Goal: Information Seeking & Learning: Compare options

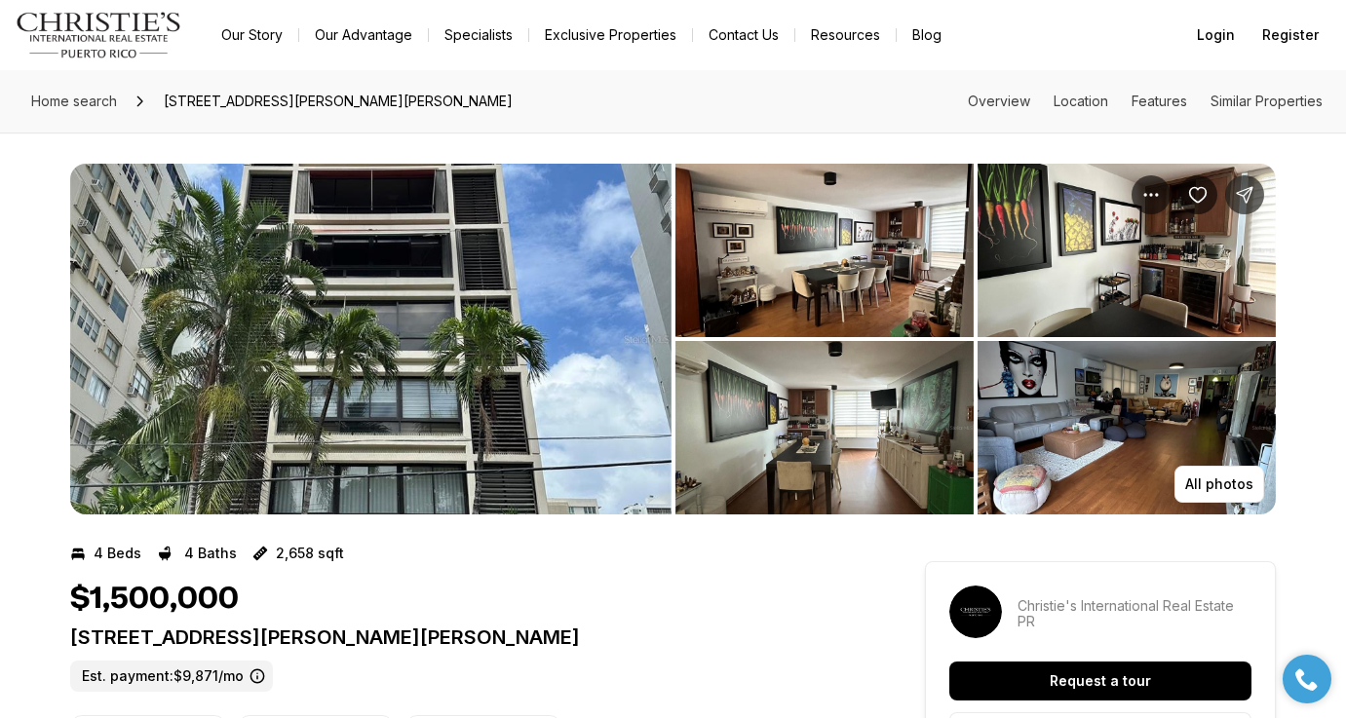
click at [461, 347] on img "View image gallery" at bounding box center [370, 339] width 601 height 351
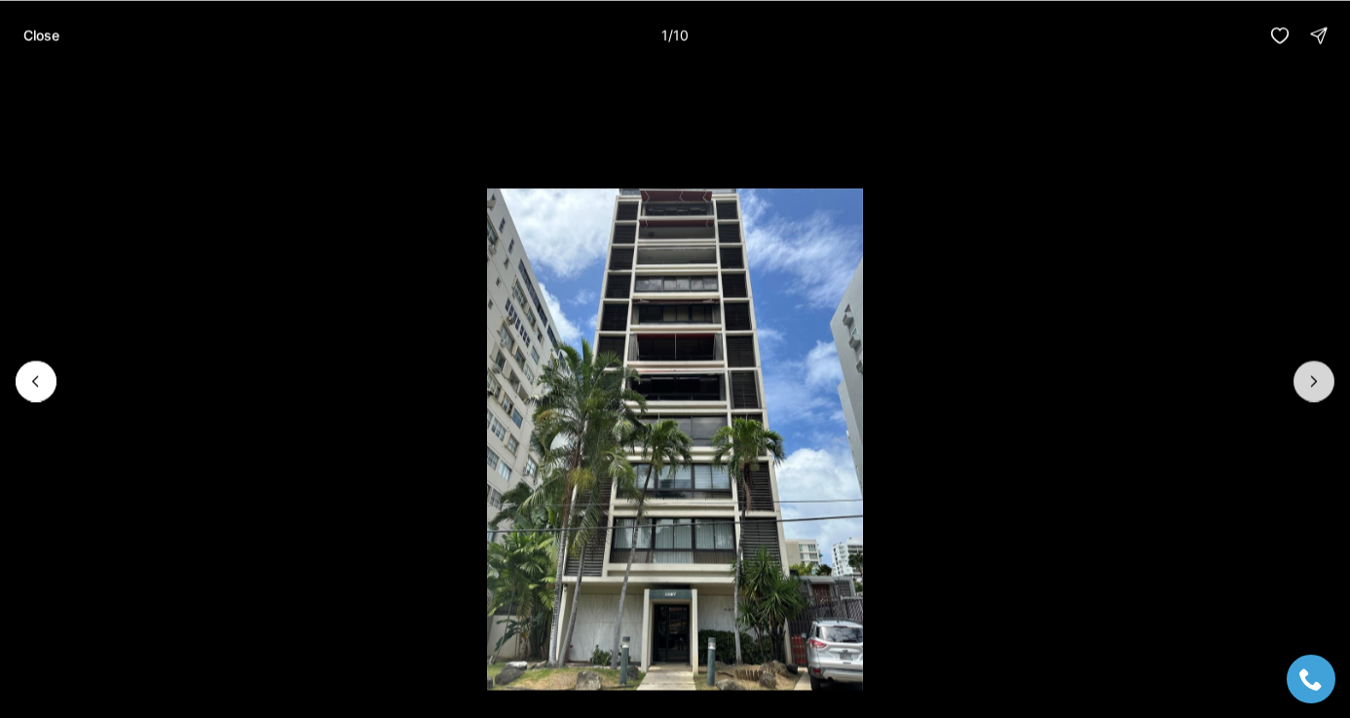
click at [1308, 384] on icon "Next slide" at bounding box center [1314, 380] width 19 height 19
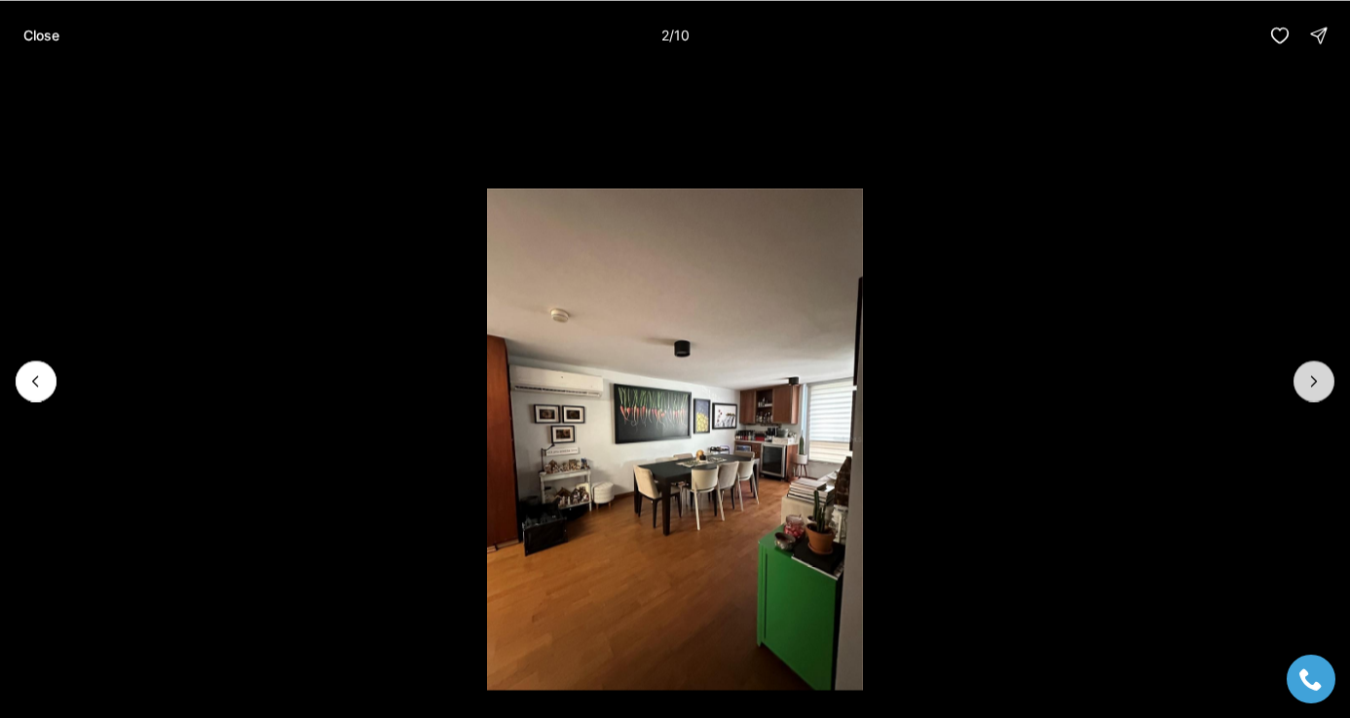
click at [1308, 384] on icon "Next slide" at bounding box center [1314, 380] width 19 height 19
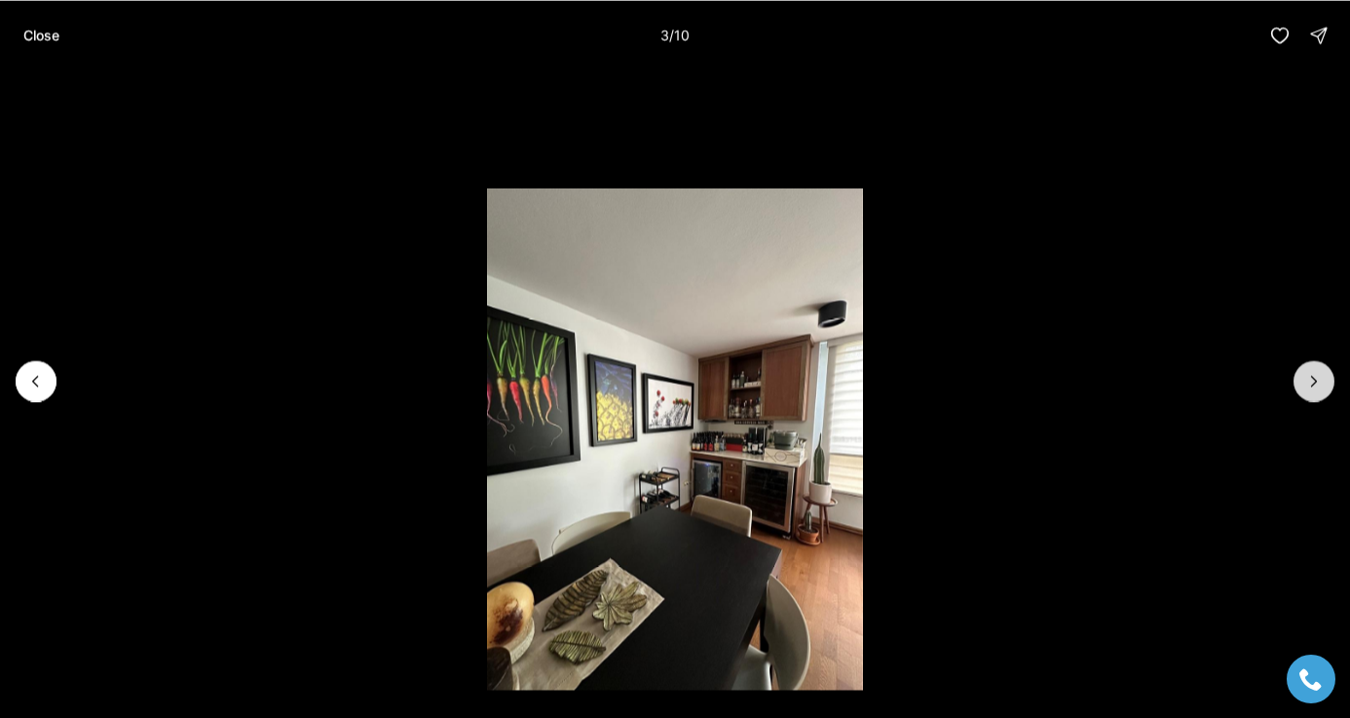
click at [1308, 384] on icon "Next slide" at bounding box center [1314, 380] width 19 height 19
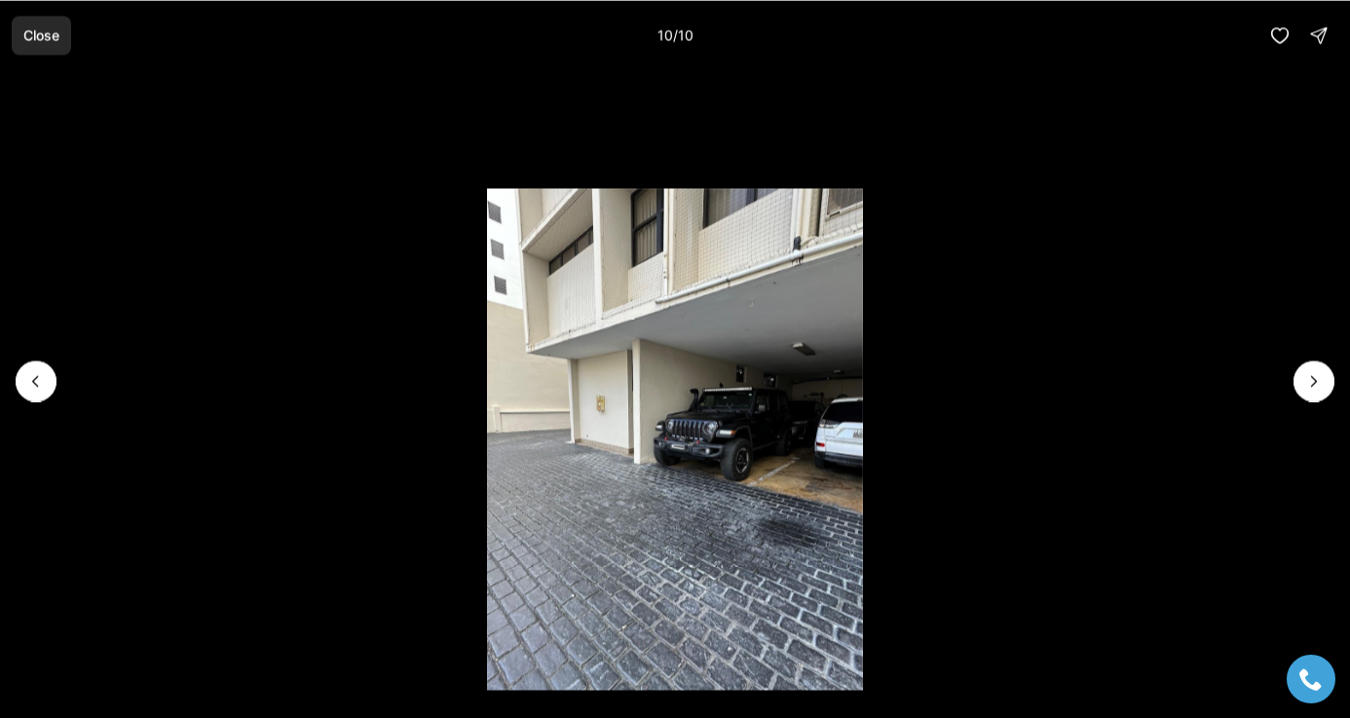
click at [43, 35] on p "Close" at bounding box center [41, 35] width 36 height 16
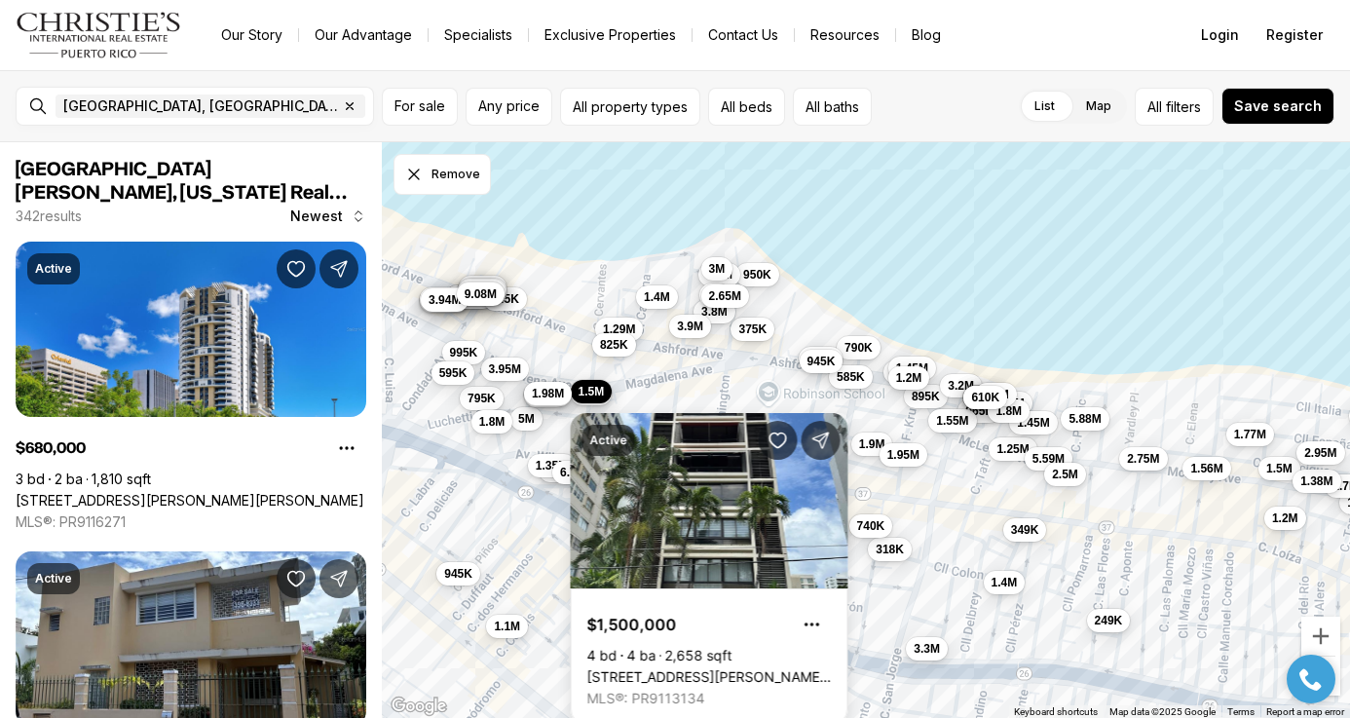
click at [535, 397] on span "1.98M" at bounding box center [548, 394] width 32 height 16
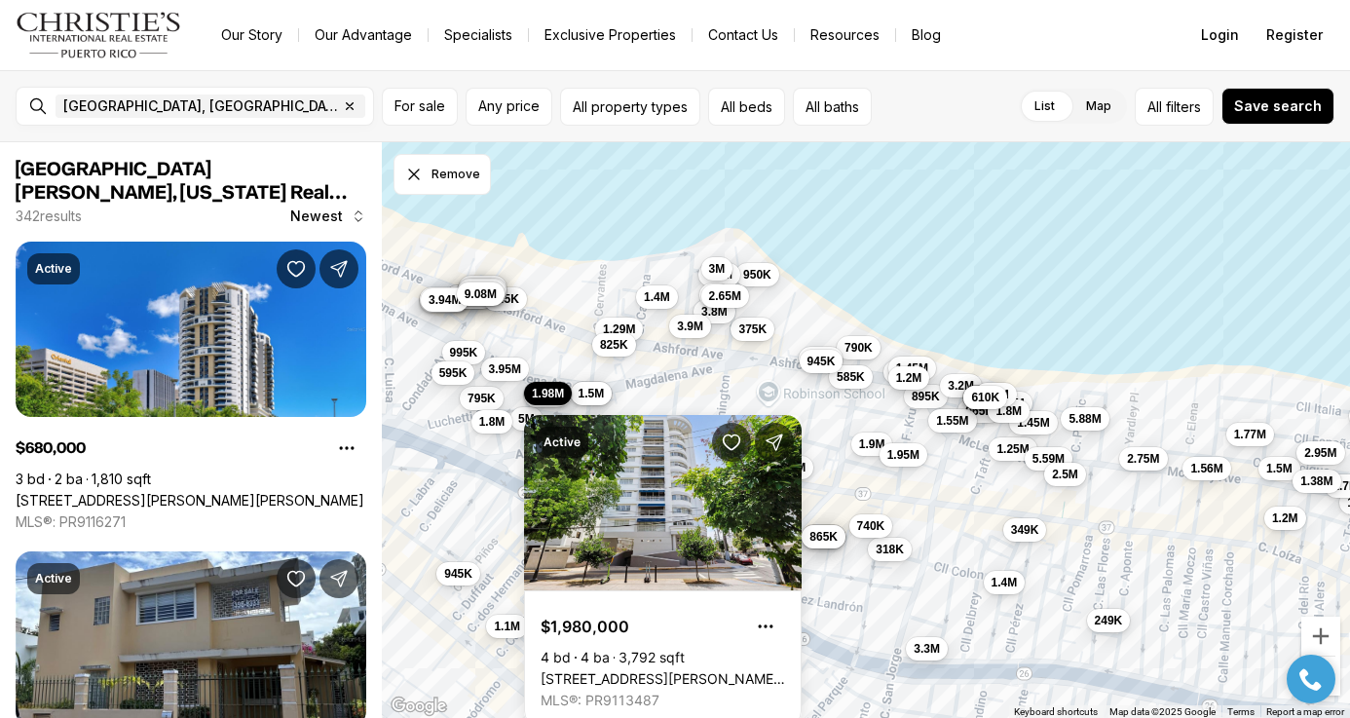
click at [630, 395] on div "Active $1,980,000 4 bd 4 ba 3,792 sqft [STREET_ADDRESS][PERSON_NAME][PERSON_NAM…" at bounding box center [663, 559] width 278 height 335
click at [620, 401] on div "Active $1,980,000 4 bd 4 ba 3,792 sqft [STREET_ADDRESS][PERSON_NAME][PERSON_NAM…" at bounding box center [663, 559] width 278 height 335
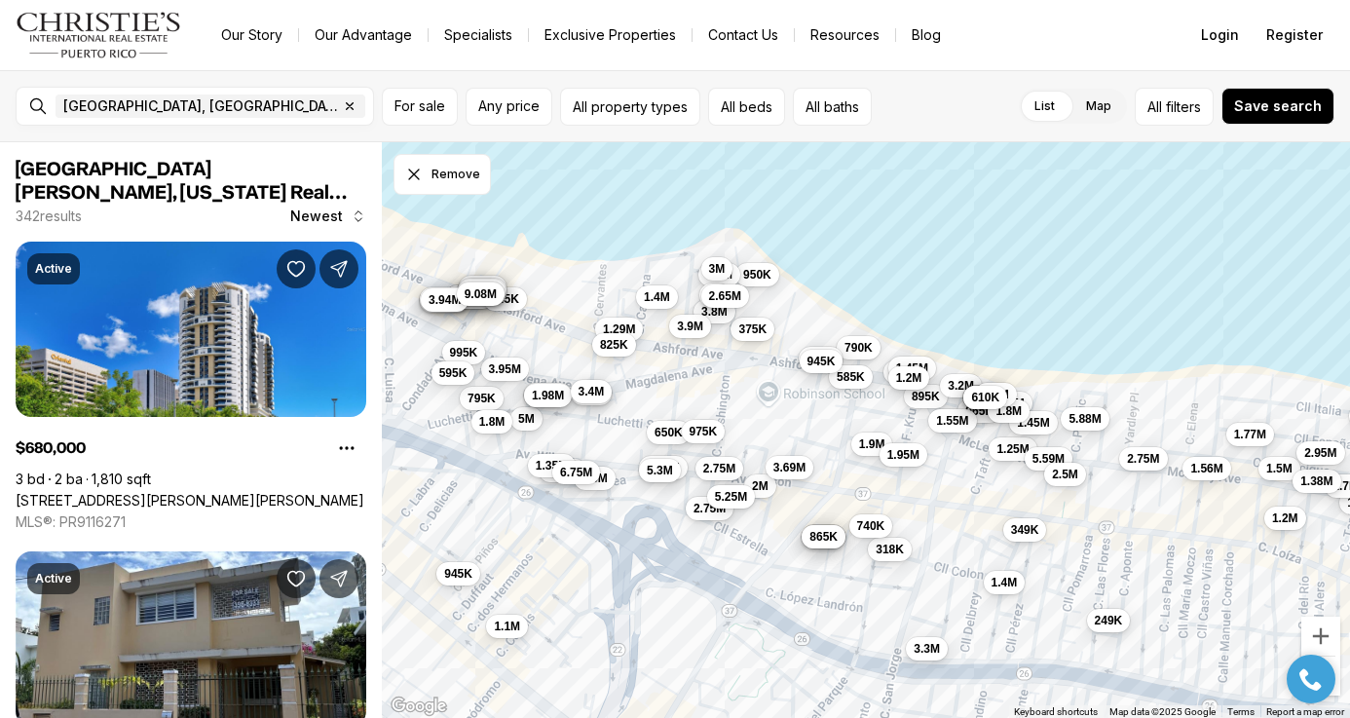
click at [598, 395] on span "3.4M" at bounding box center [592, 392] width 26 height 16
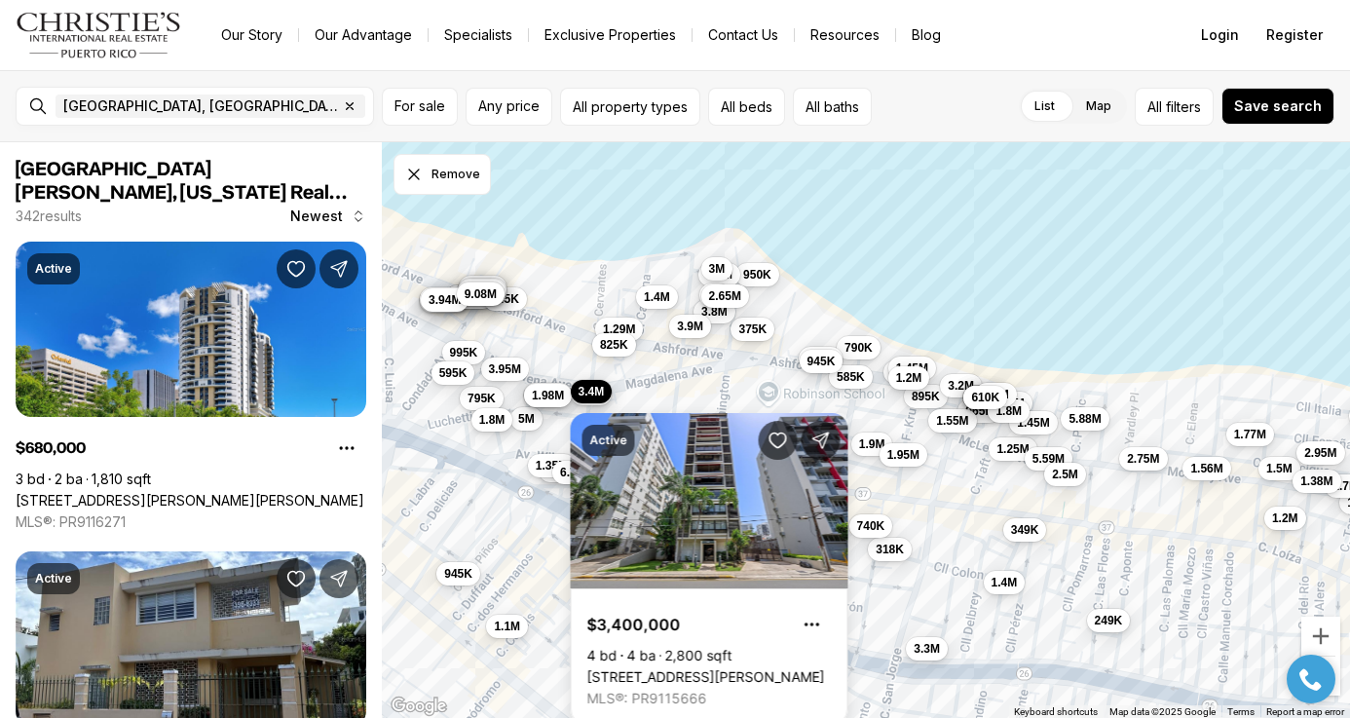
click at [500, 419] on span "1.8M" at bounding box center [492, 420] width 26 height 16
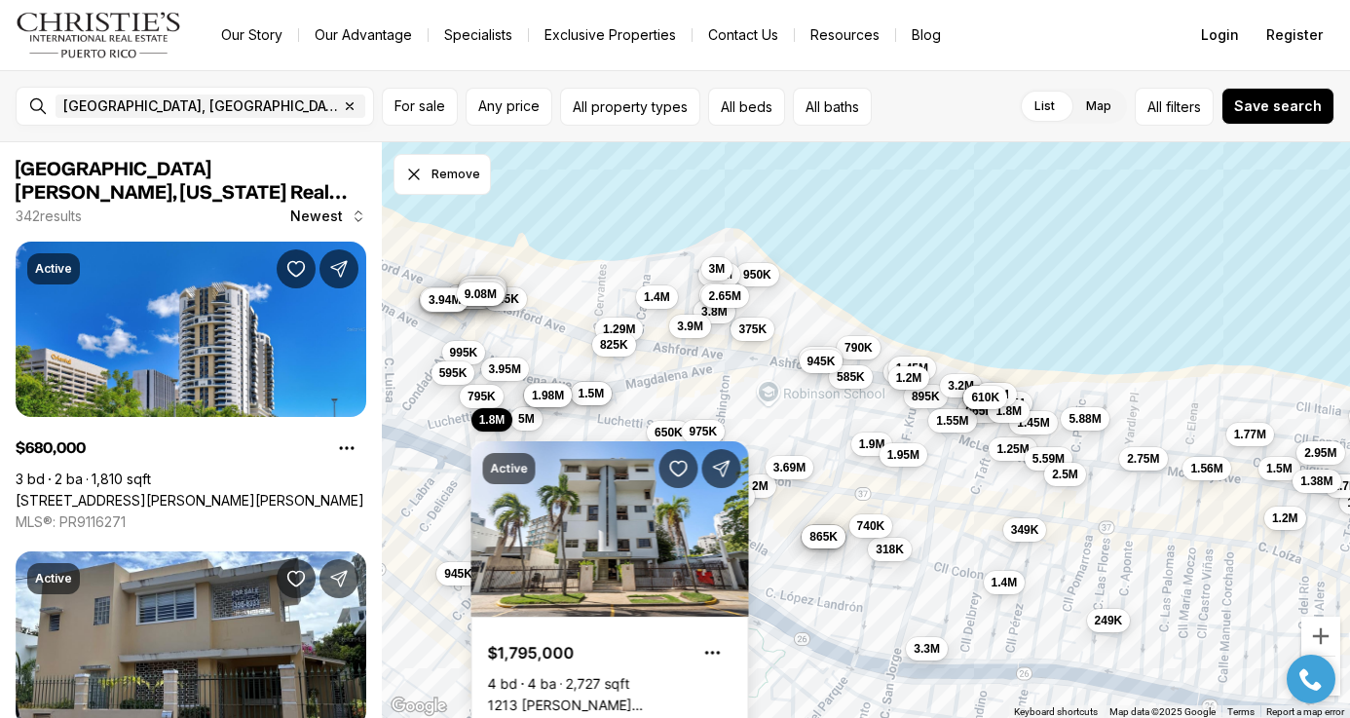
click at [478, 391] on span "795K" at bounding box center [482, 397] width 28 height 16
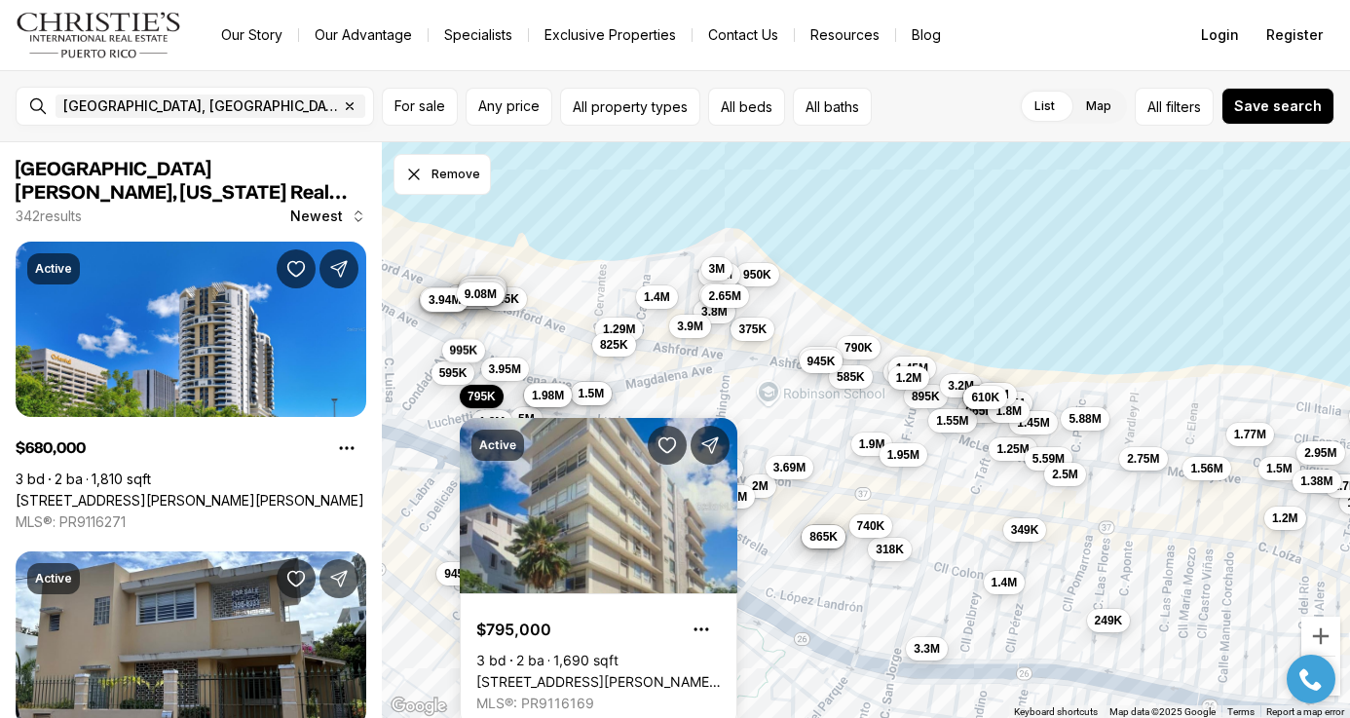
click at [467, 346] on span "995K" at bounding box center [464, 351] width 28 height 16
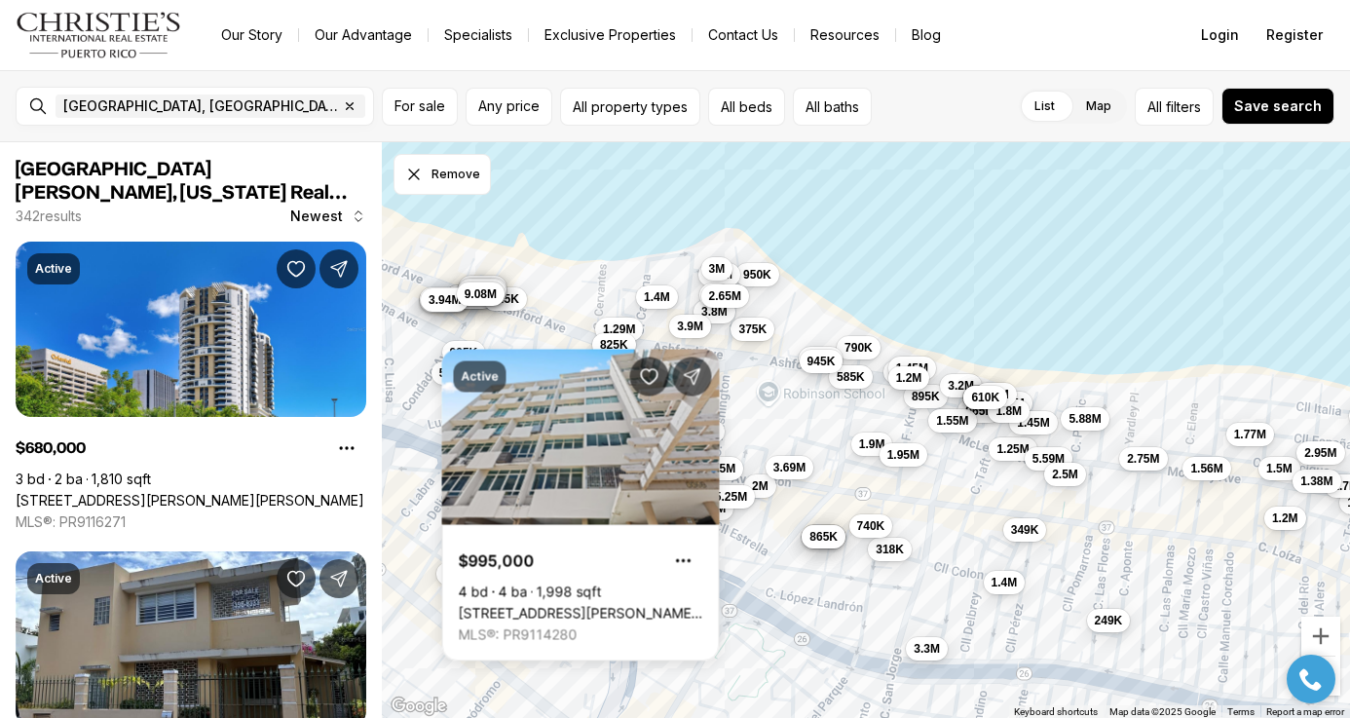
click at [423, 429] on div "375K 950K 790K 935K 318K 318K 585K 900K 2M 865K 740K 3.69M 945K 1.9M 1.95M 895K…" at bounding box center [866, 430] width 969 height 577
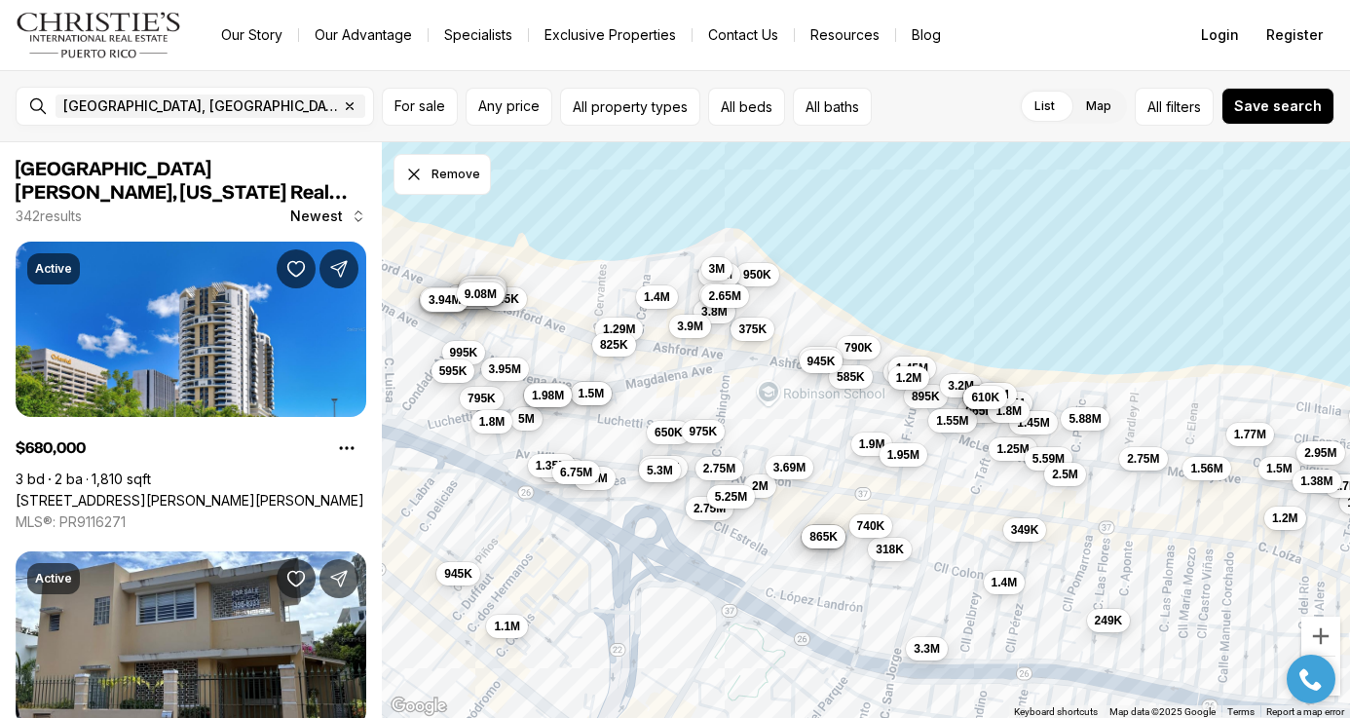
click at [456, 379] on button "595K" at bounding box center [454, 371] width 44 height 23
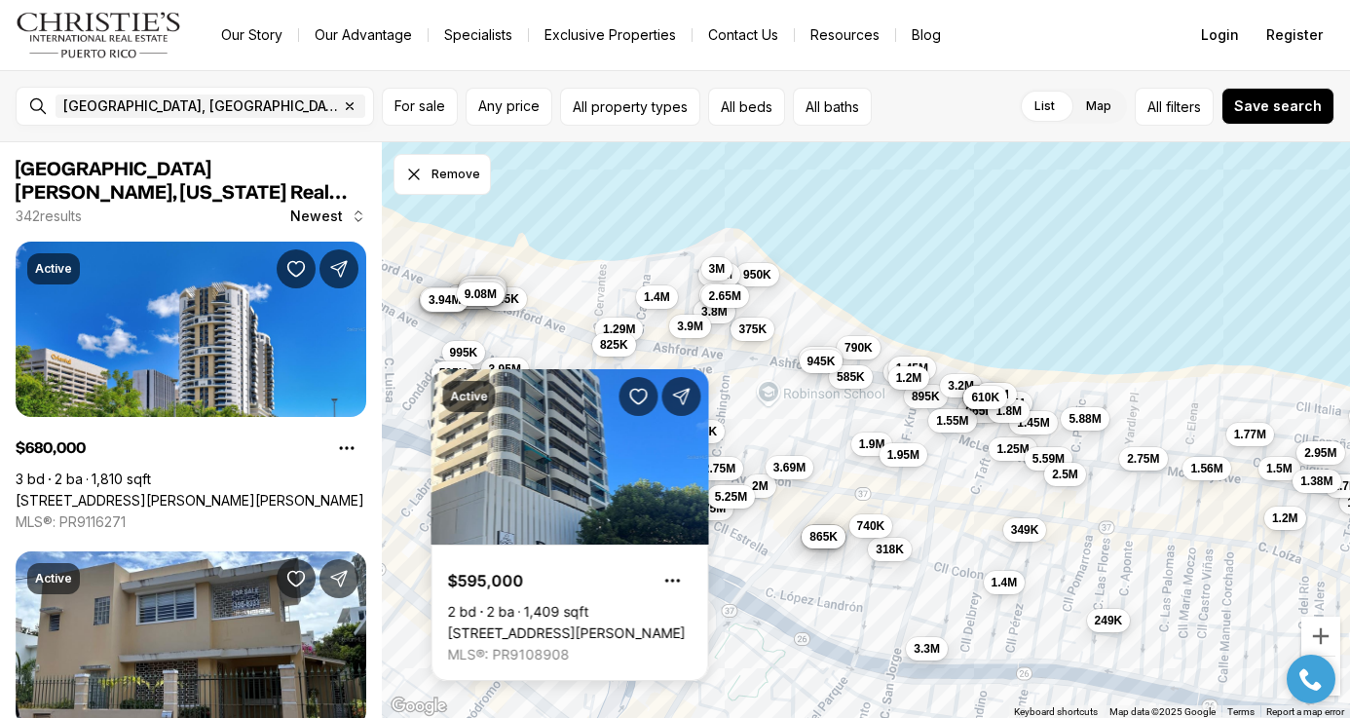
click at [419, 421] on div "375K 950K 790K 935K 318K 318K 585K 900K 2M 865K 740K 3.69M 945K 1.9M 1.95M 895K…" at bounding box center [866, 430] width 969 height 577
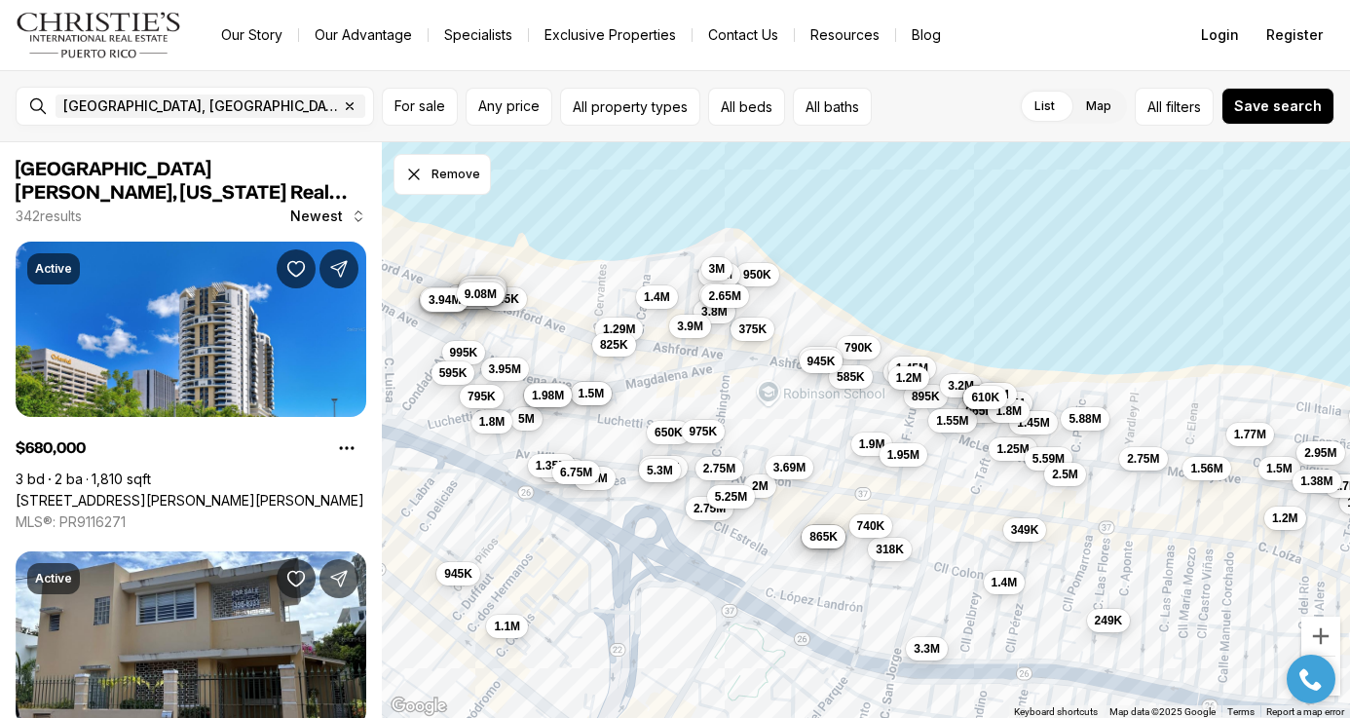
click at [484, 399] on span "795K" at bounding box center [482, 397] width 28 height 16
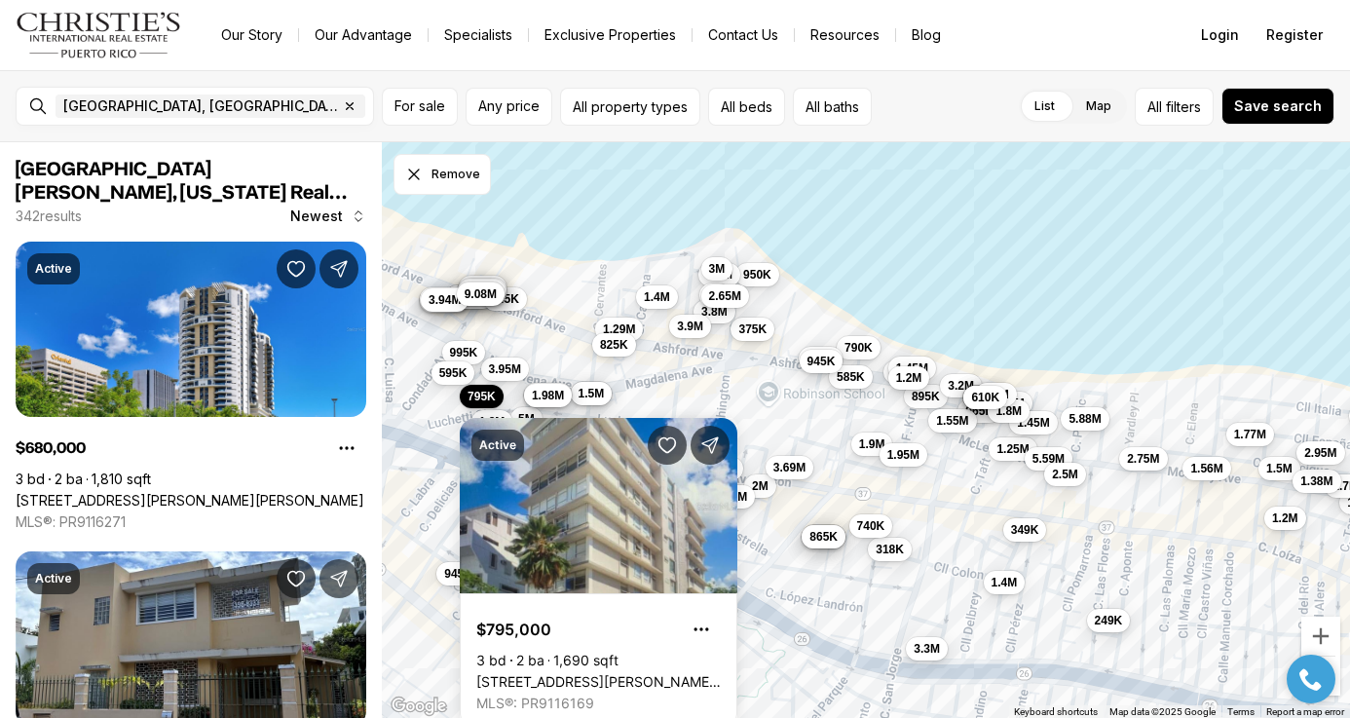
click at [430, 548] on div "375K 950K 790K 935K 318K 318K 585K 900K 2M 865K 740K 3.69M 945K 1.9M 1.95M 895K…" at bounding box center [866, 430] width 969 height 577
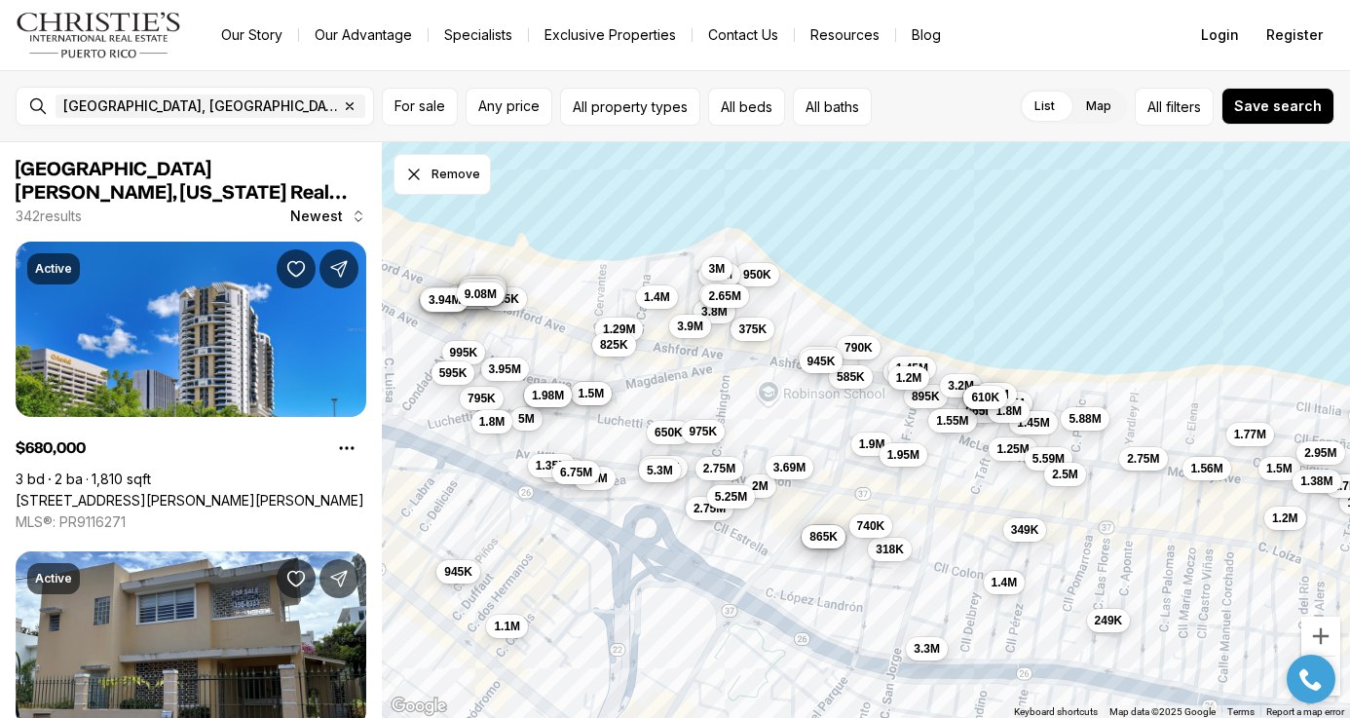
click at [445, 569] on span "945K" at bounding box center [458, 572] width 28 height 16
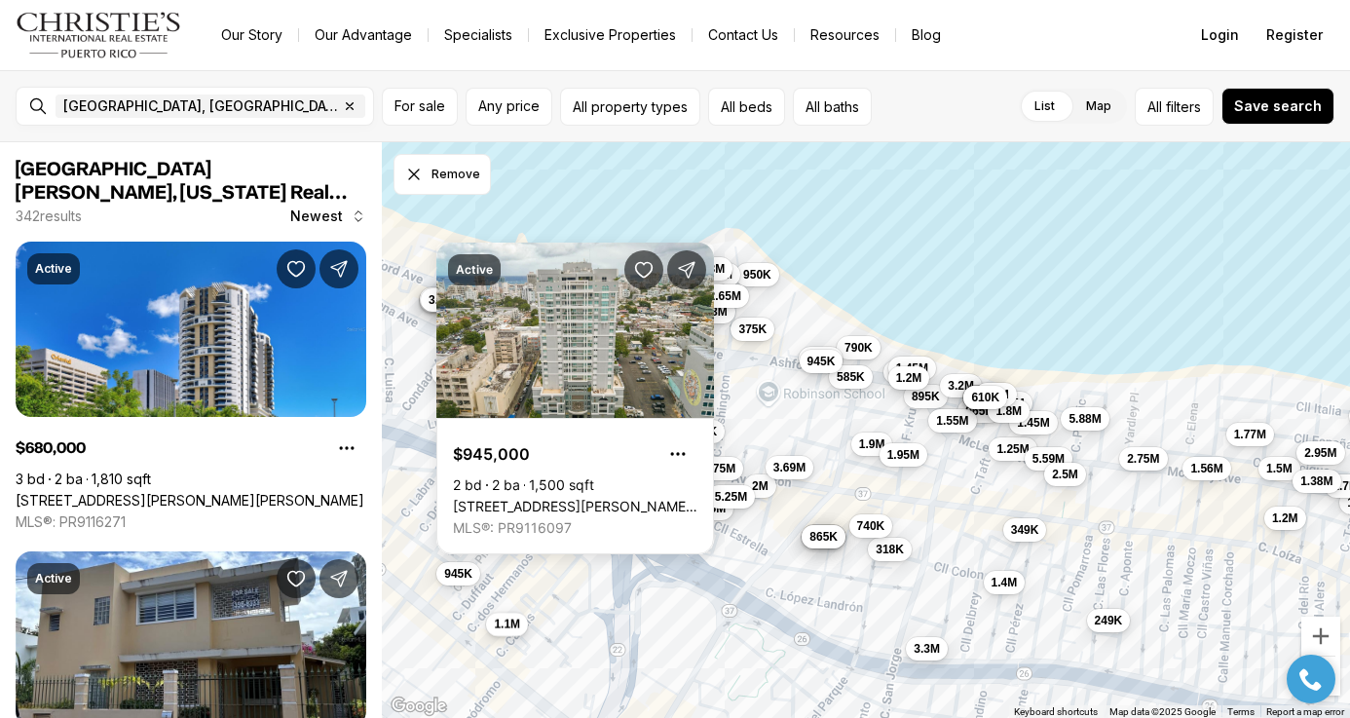
click at [502, 622] on span "1.1M" at bounding box center [507, 625] width 26 height 16
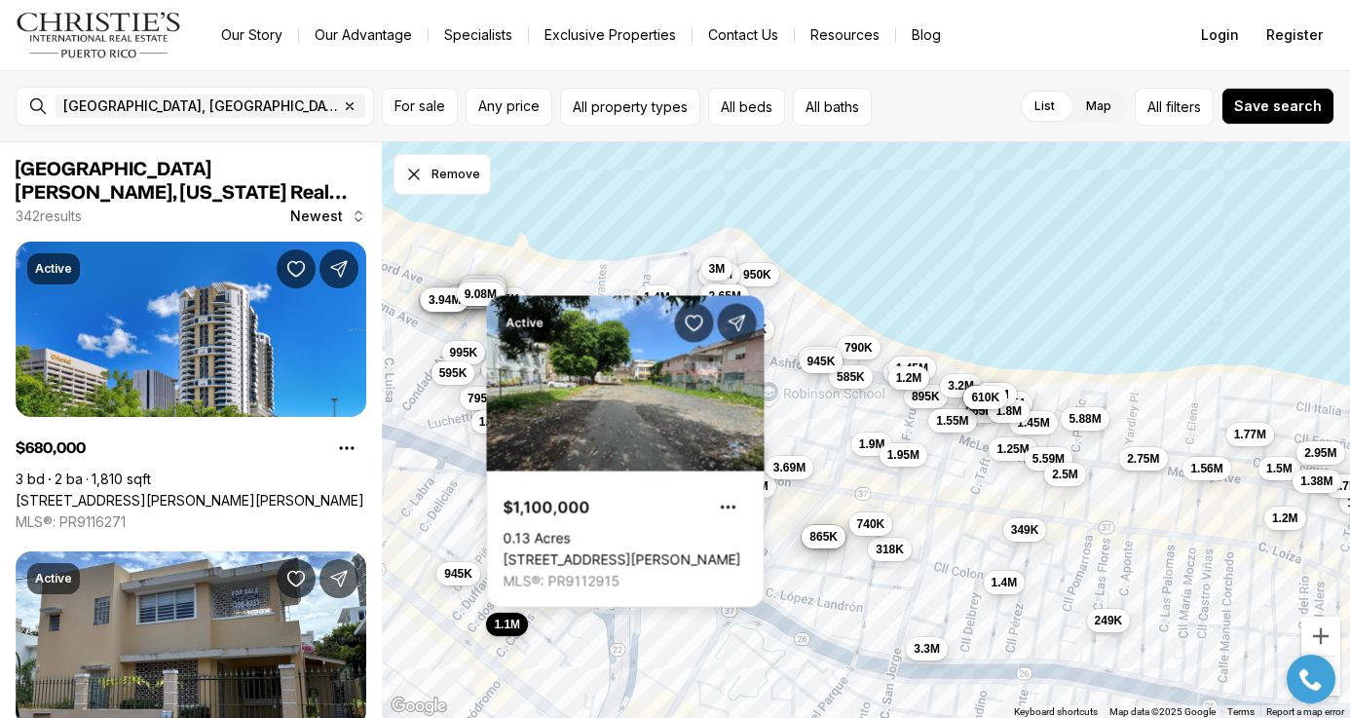
click at [865, 518] on span "740K" at bounding box center [871, 524] width 28 height 16
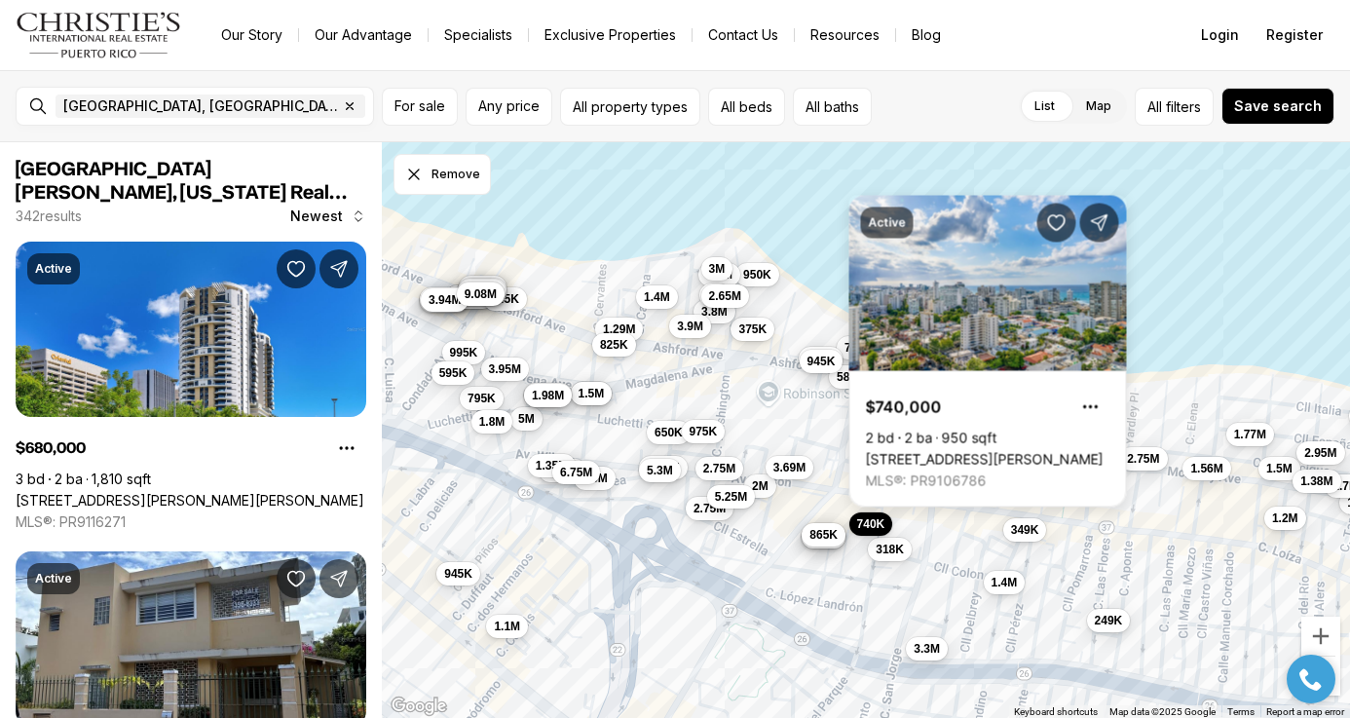
click at [827, 544] on button "865K" at bounding box center [824, 534] width 44 height 23
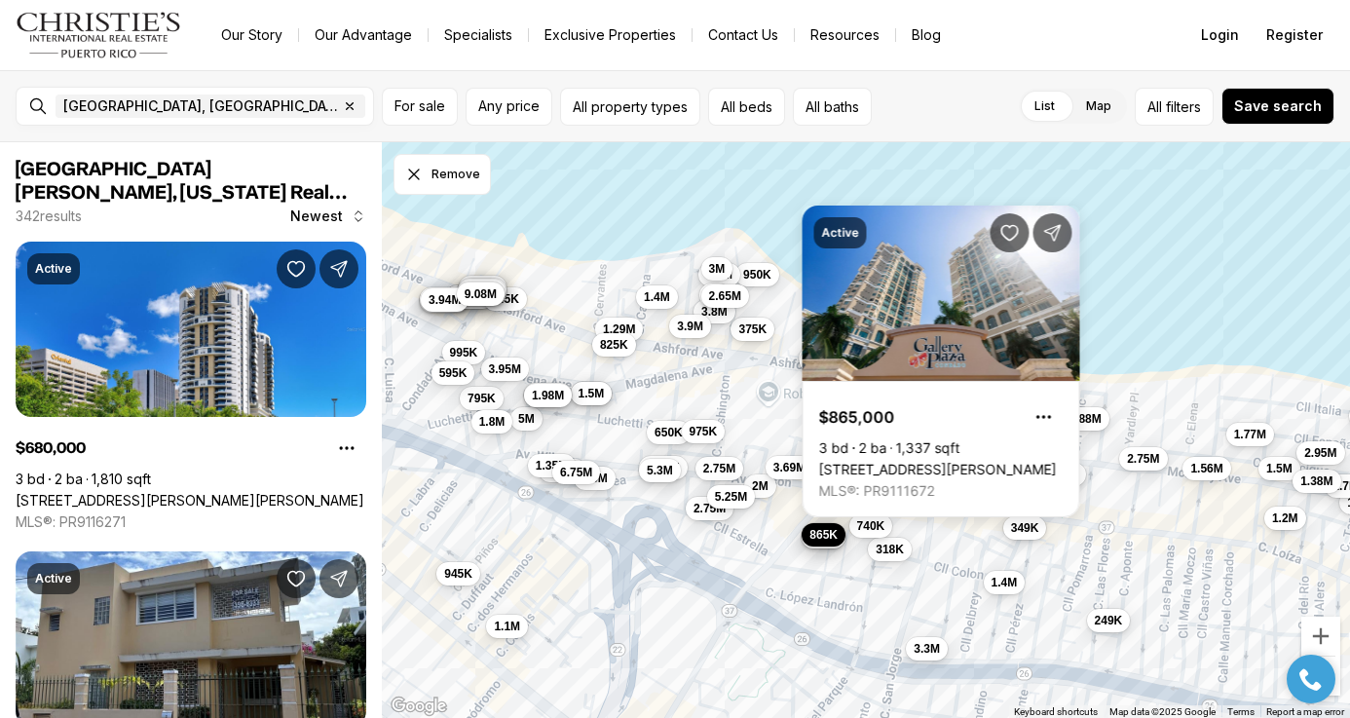
click at [1028, 536] on span "349K" at bounding box center [1025, 528] width 28 height 16
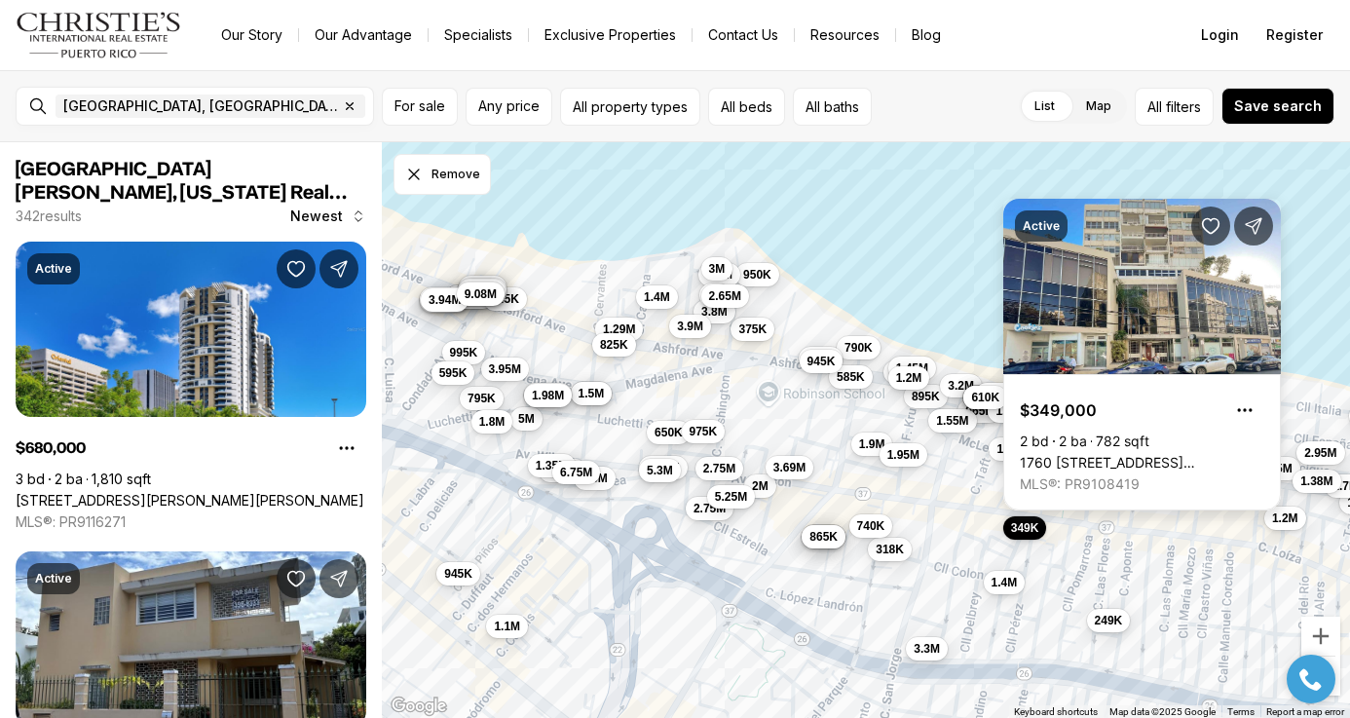
click at [1154, 454] on link "1760 [STREET_ADDRESS][PERSON_NAME]" at bounding box center [1142, 463] width 245 height 18
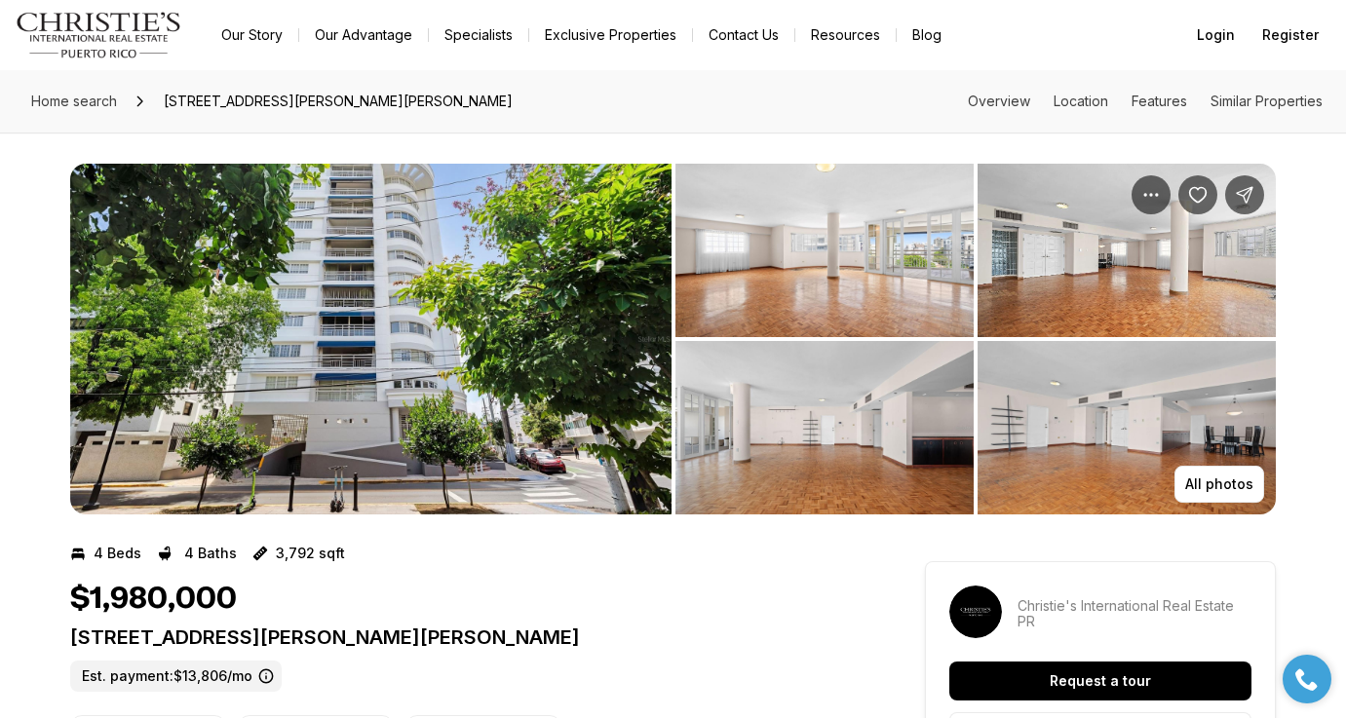
click at [629, 266] on img "View image gallery" at bounding box center [370, 339] width 601 height 351
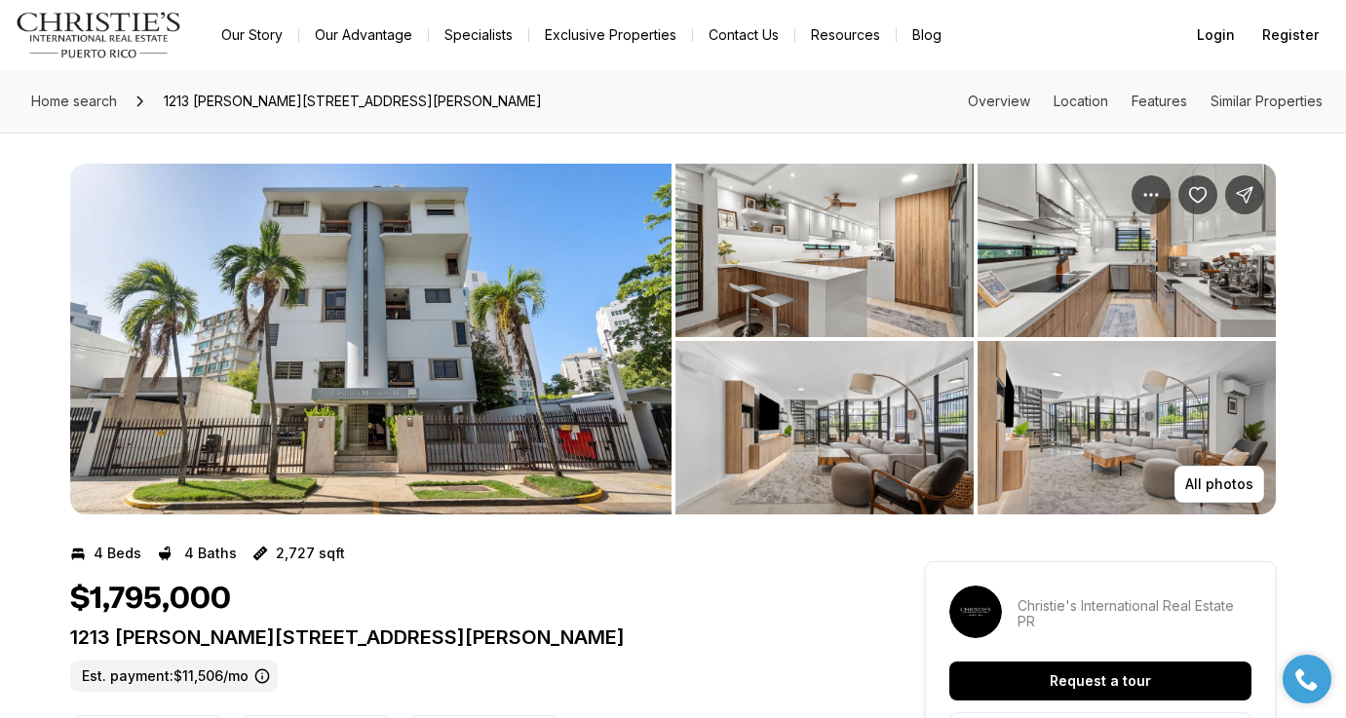
click at [540, 296] on img "View image gallery" at bounding box center [370, 339] width 601 height 351
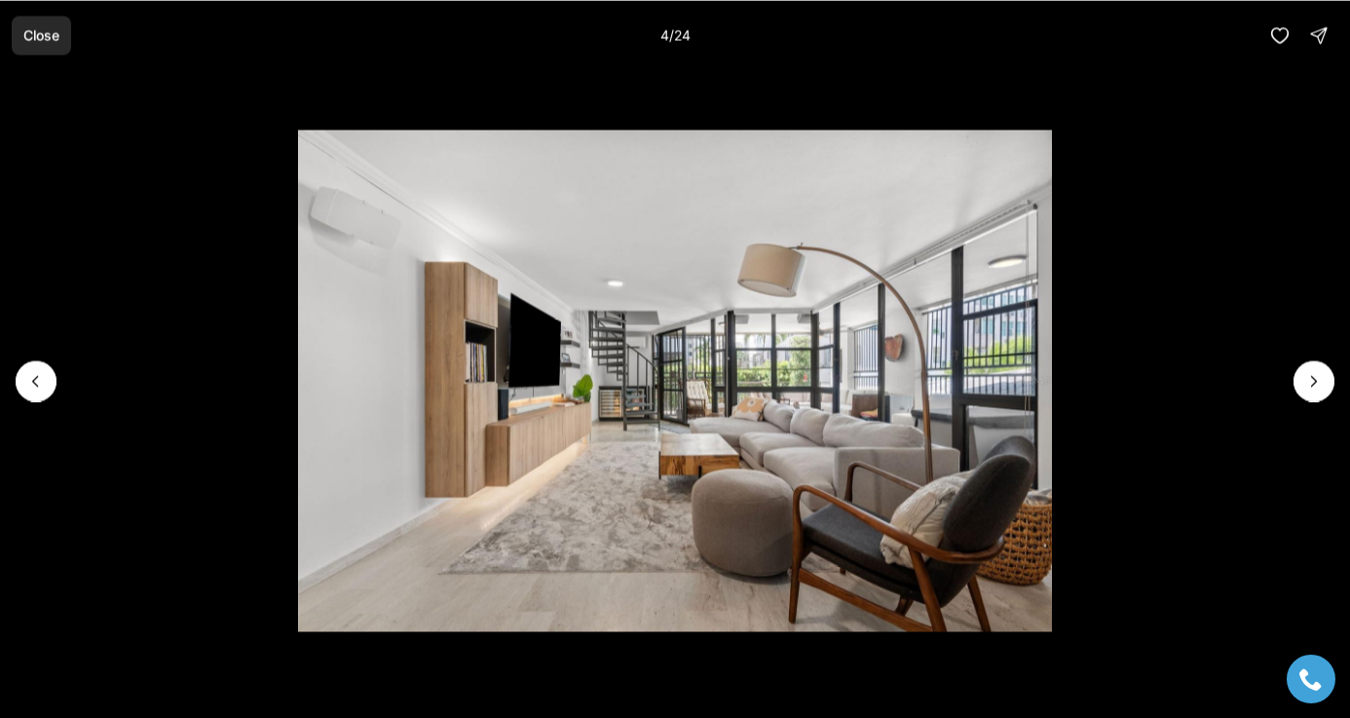
click at [37, 46] on button "Close" at bounding box center [41, 35] width 59 height 39
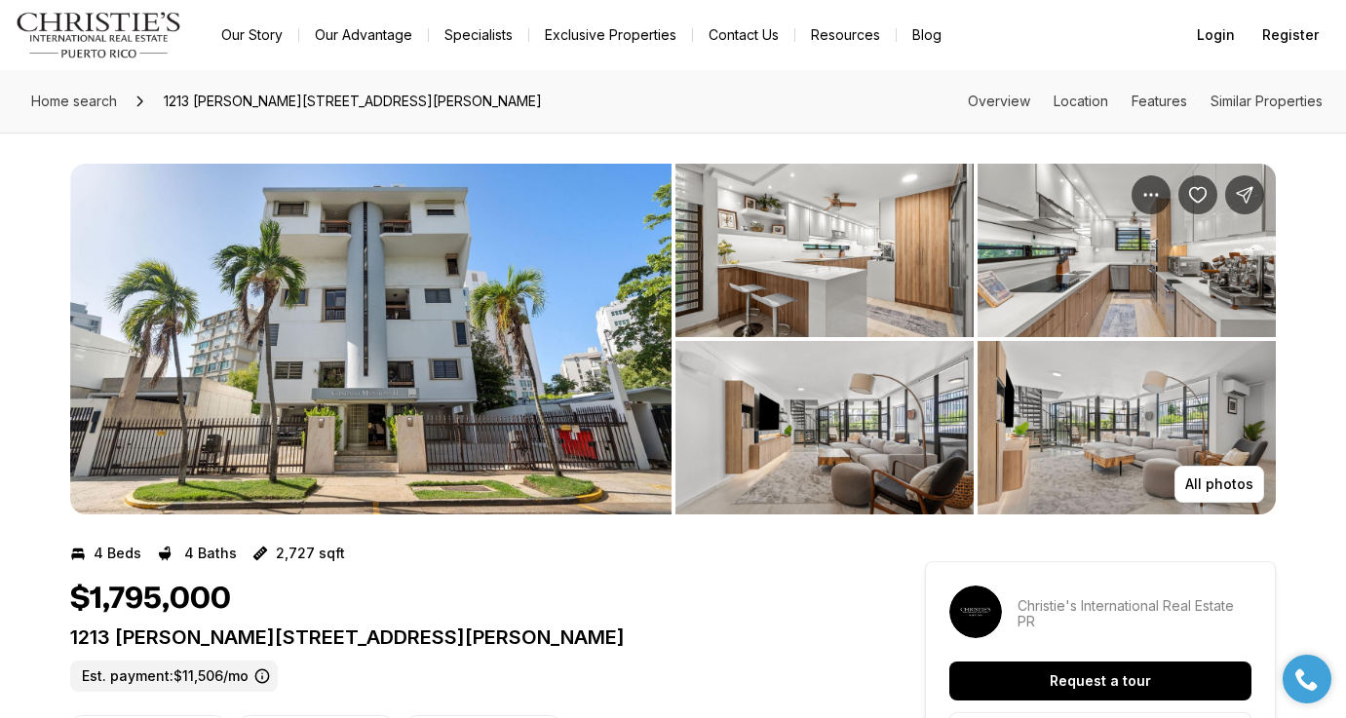
click at [274, 311] on img "View image gallery" at bounding box center [370, 339] width 601 height 351
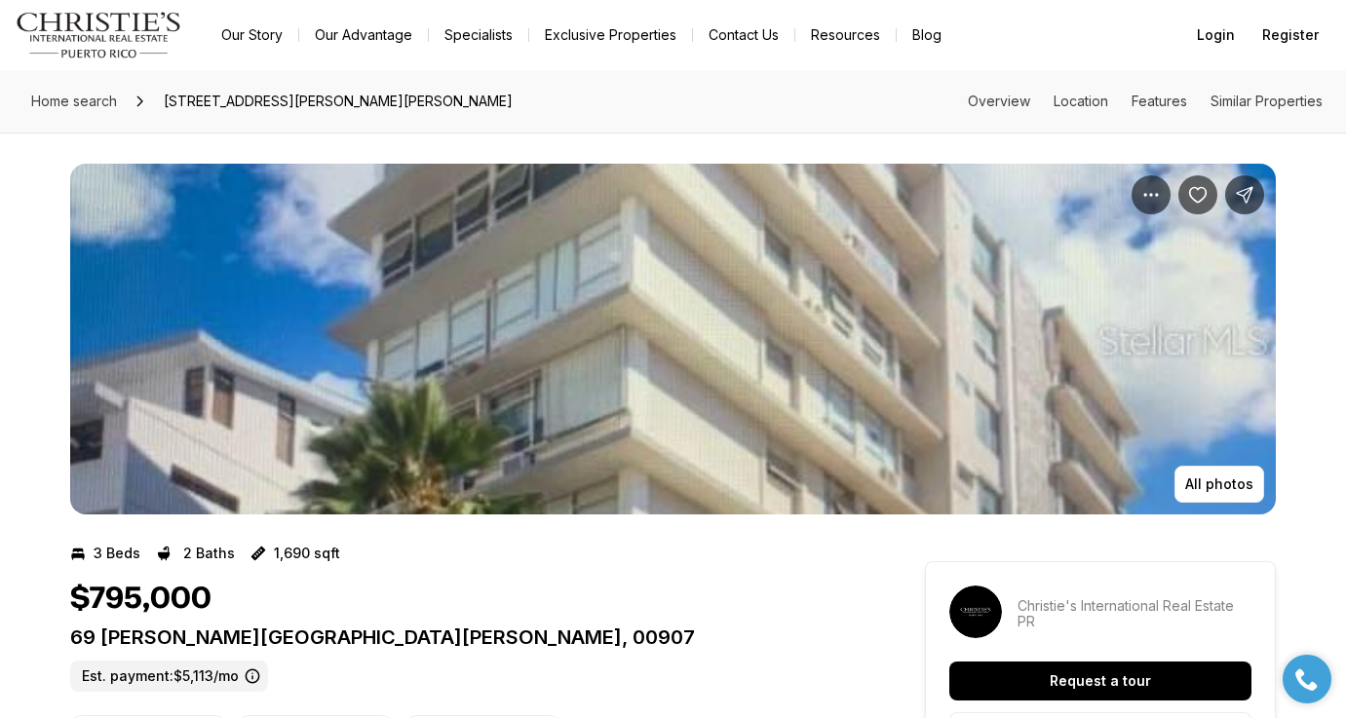
click at [721, 221] on img "View image gallery" at bounding box center [672, 339] width 1205 height 351
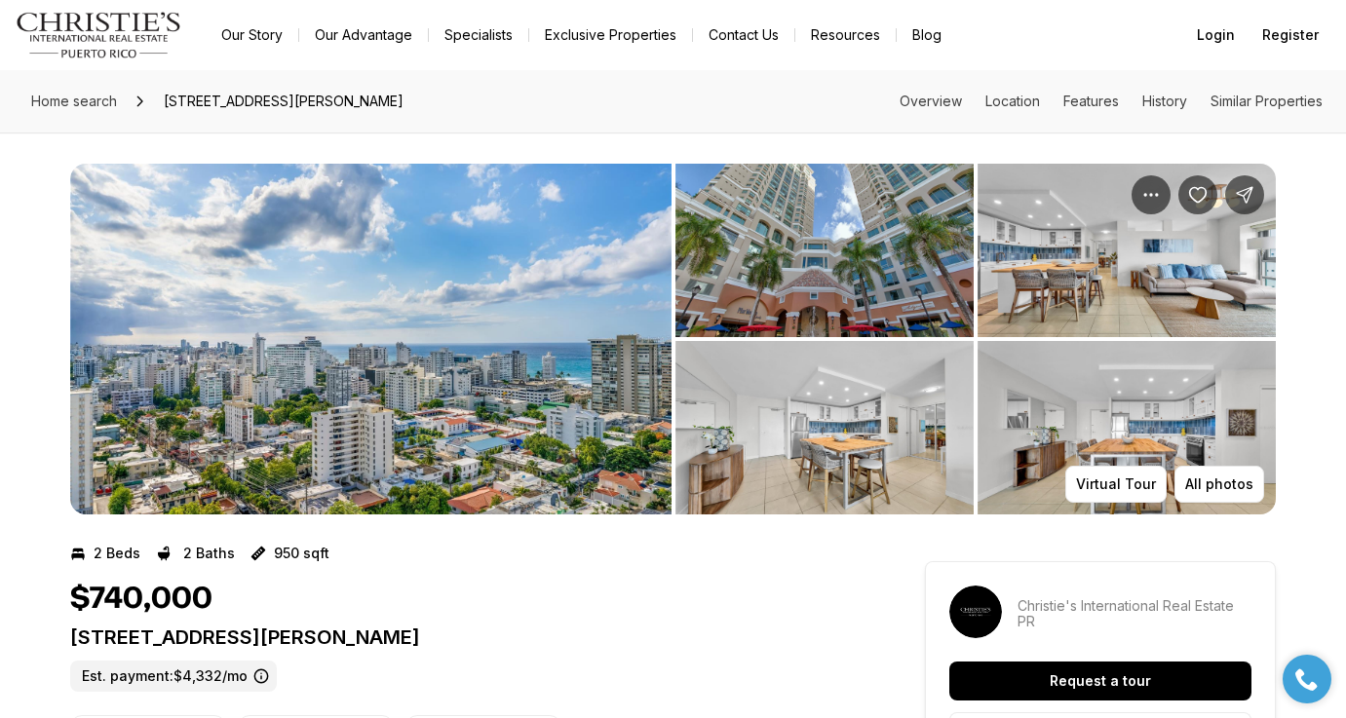
click at [356, 375] on img "View image gallery" at bounding box center [370, 339] width 601 height 351
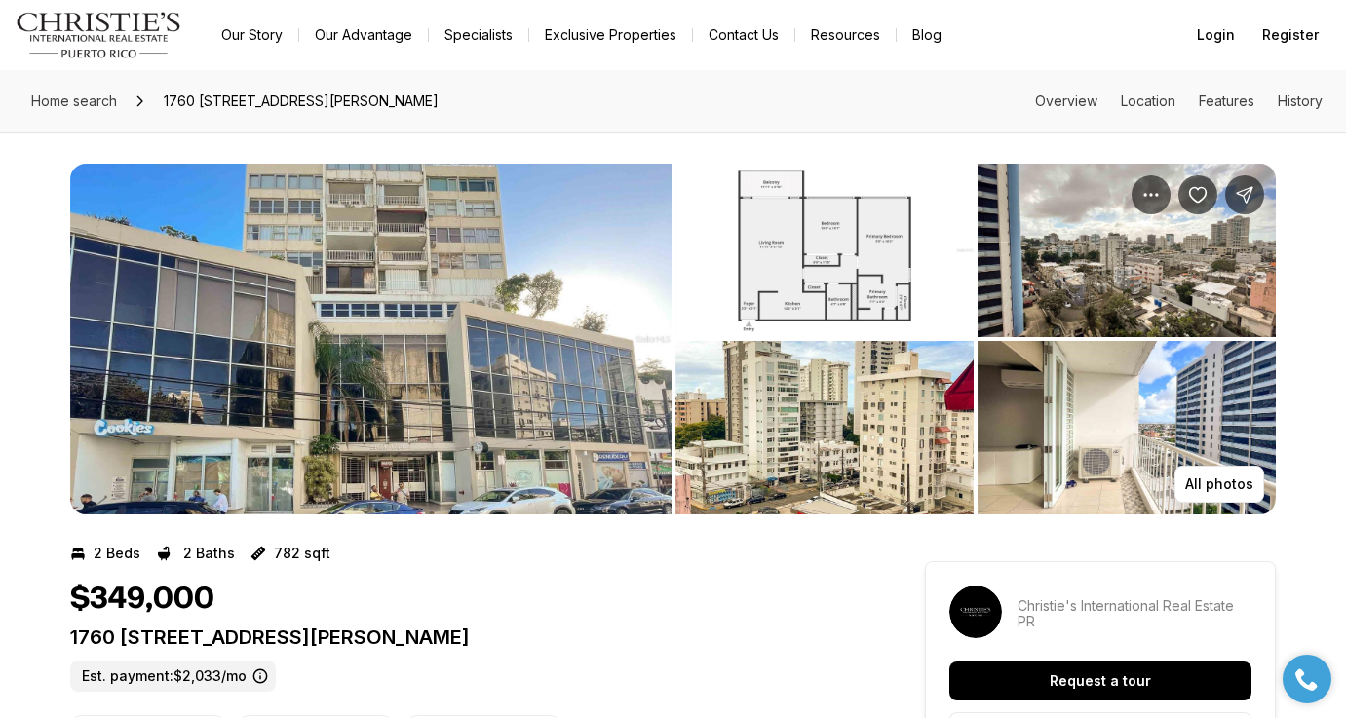
click at [1107, 460] on img "View image gallery" at bounding box center [1126, 427] width 298 height 173
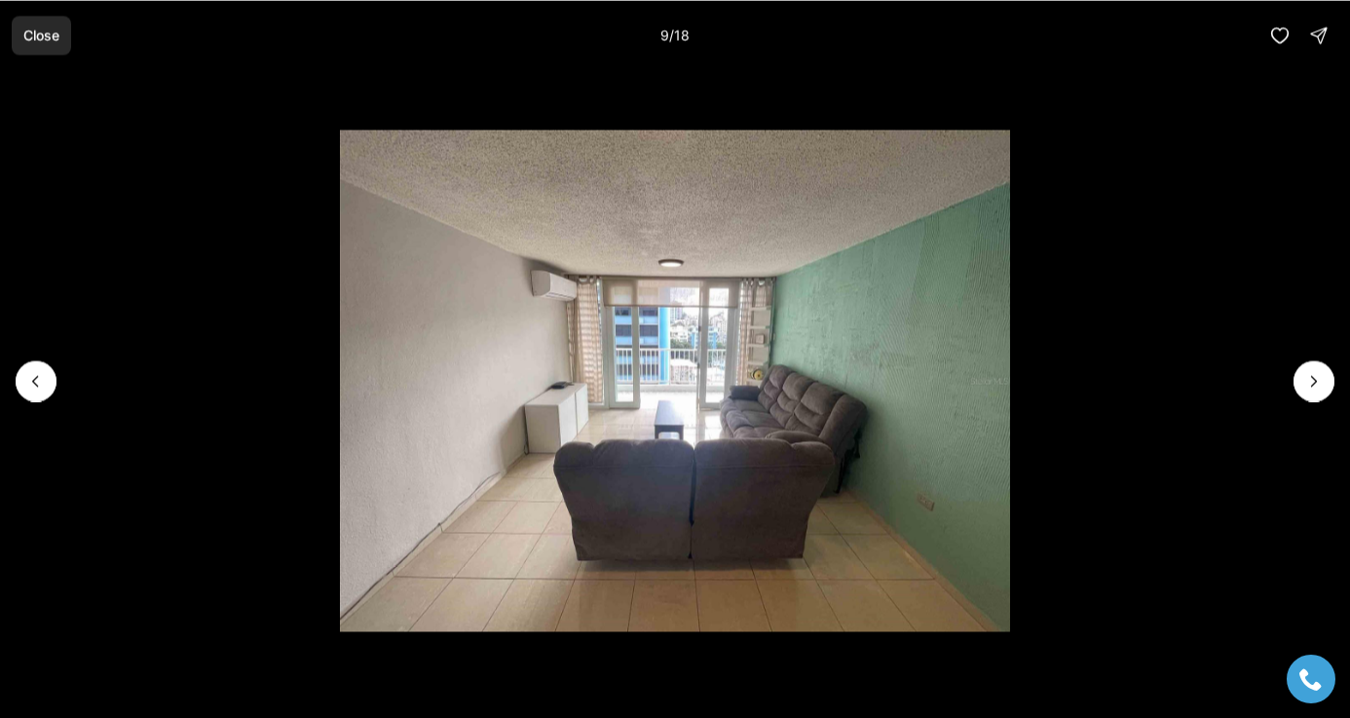
click at [19, 19] on button "Close" at bounding box center [41, 35] width 59 height 39
